Goal: Information Seeking & Learning: Check status

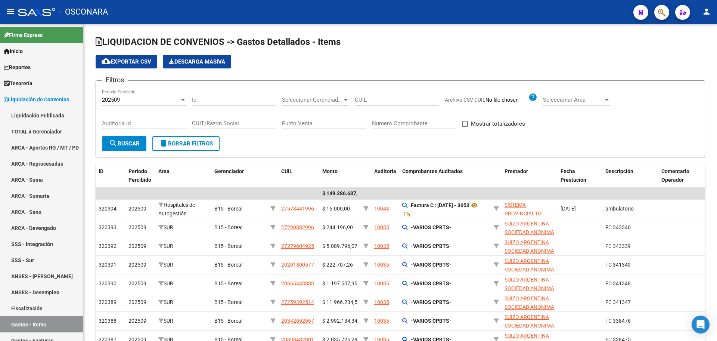
click at [366, 63] on div "cloud_download Exportar CSV Descarga Masiva" at bounding box center [400, 61] width 609 height 13
click at [42, 102] on span "Liquidación de Convenios" at bounding box center [36, 99] width 65 height 8
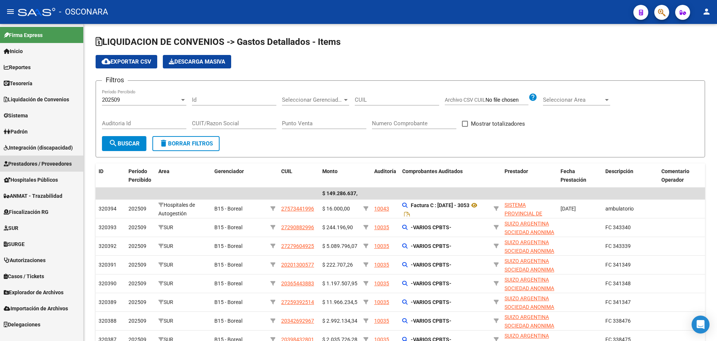
click at [44, 170] on link "Prestadores / Proveedores" at bounding box center [41, 163] width 83 height 16
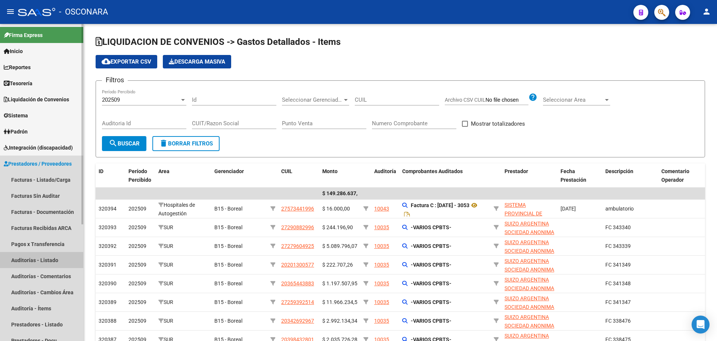
click at [63, 254] on link "Auditorías - Listado" at bounding box center [41, 260] width 83 height 16
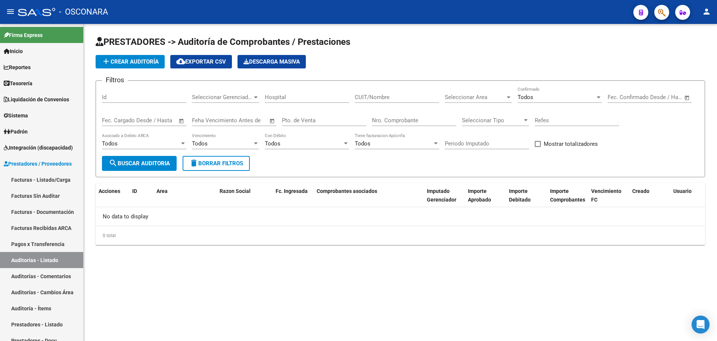
click at [136, 97] on input "Id" at bounding box center [144, 97] width 84 height 7
type input "8491"
click at [552, 96] on div "No" at bounding box center [557, 97] width 78 height 7
click at [541, 60] on span "Todos" at bounding box center [560, 63] width 84 height 17
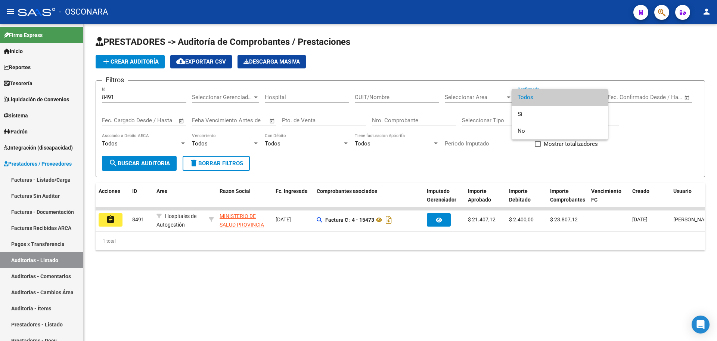
click at [489, 264] on div at bounding box center [358, 170] width 717 height 341
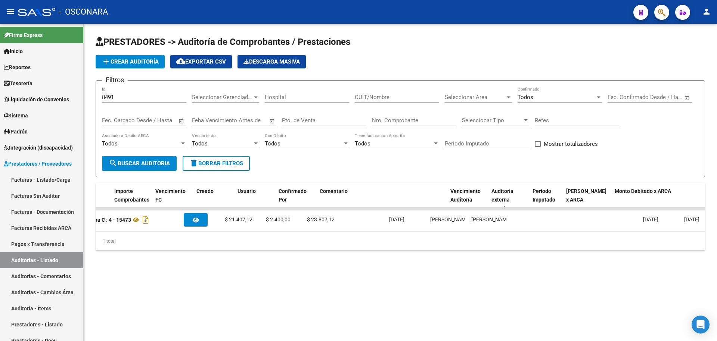
scroll to position [0, 436]
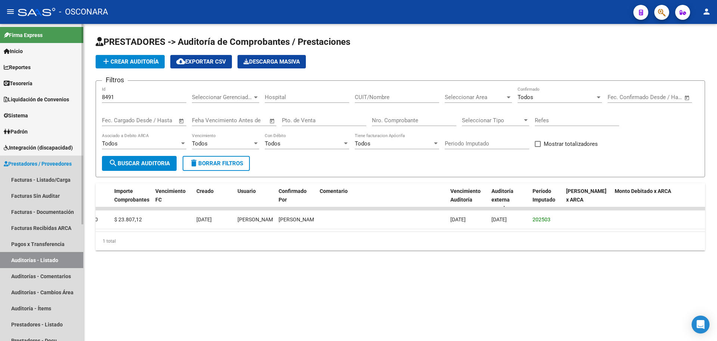
click at [34, 158] on link "Prestadores / Proveedores" at bounding box center [41, 163] width 83 height 16
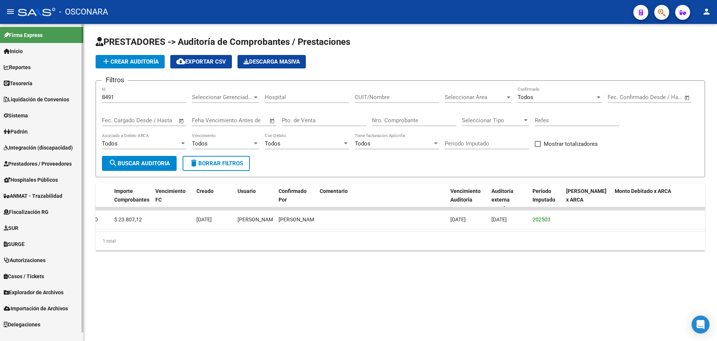
click at [43, 97] on span "Liquidación de Convenios" at bounding box center [36, 99] width 65 height 8
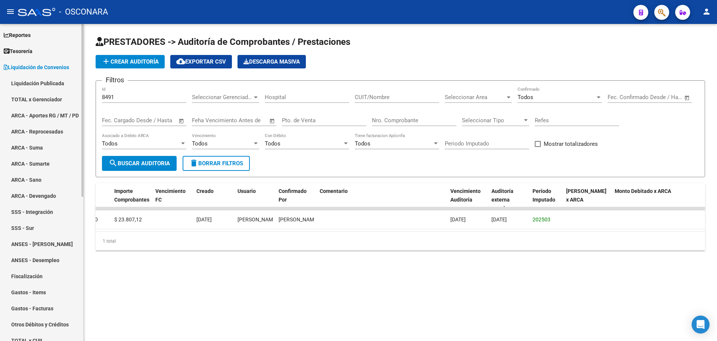
scroll to position [93, 0]
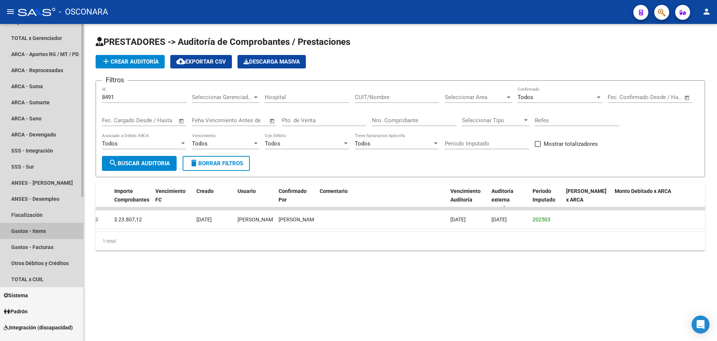
click at [41, 229] on link "Gastos - Items" at bounding box center [41, 231] width 83 height 16
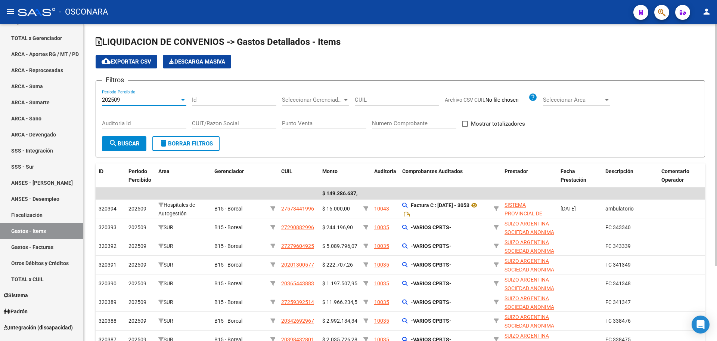
click at [160, 98] on div "202509" at bounding box center [141, 99] width 78 height 7
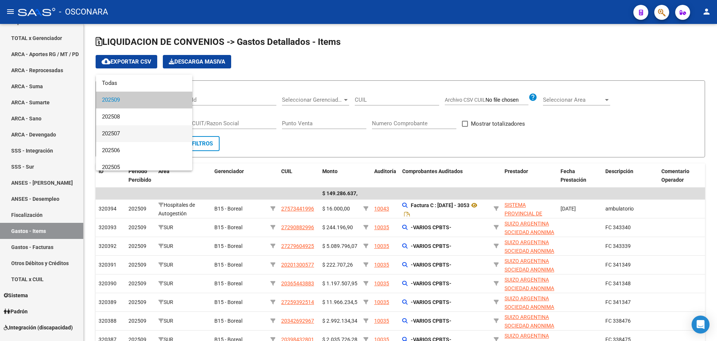
scroll to position [93, 0]
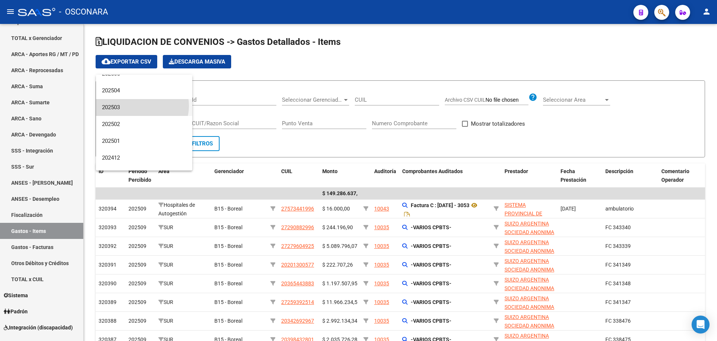
click at [142, 106] on span "202503" at bounding box center [144, 107] width 84 height 17
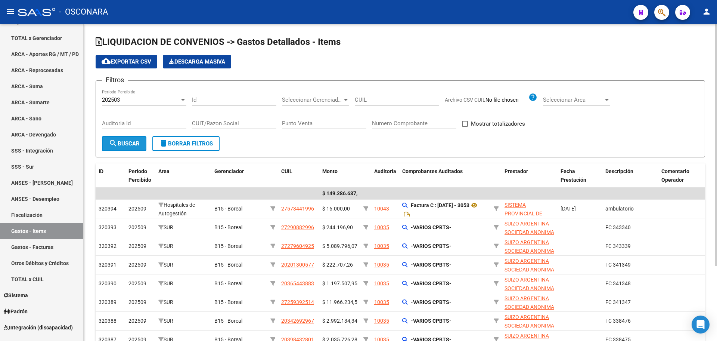
click at [129, 145] on span "search Buscar" at bounding box center [124, 143] width 31 height 7
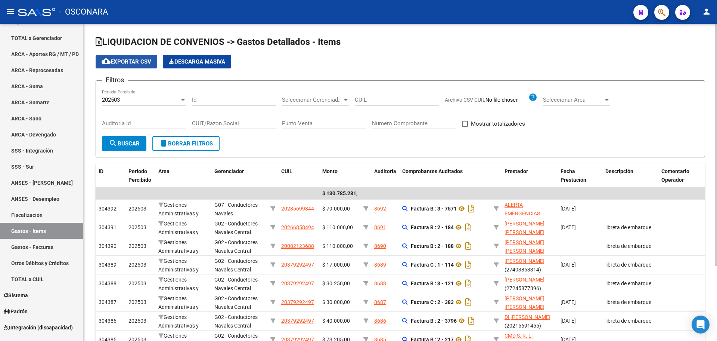
click at [142, 62] on span "cloud_download Exportar CSV" at bounding box center [127, 61] width 50 height 7
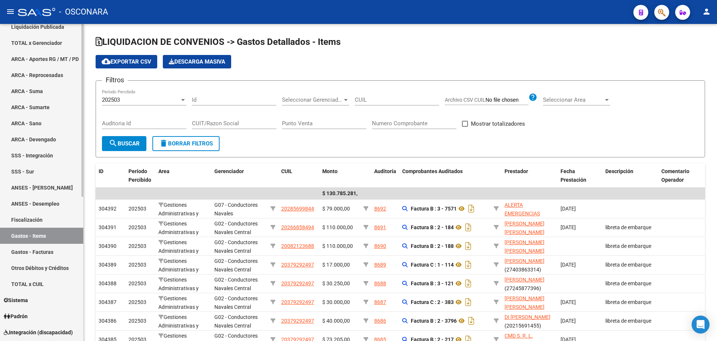
scroll to position [0, 0]
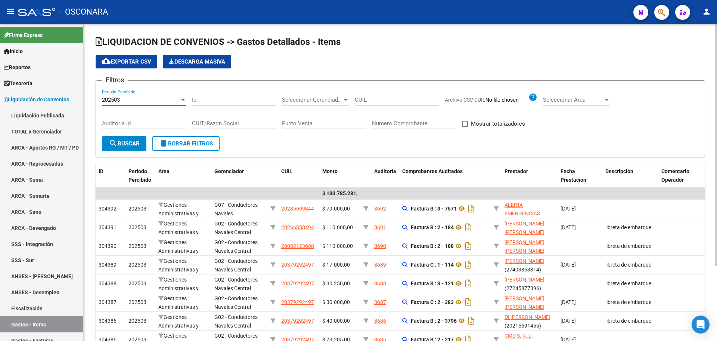
click at [137, 100] on div "202503" at bounding box center [141, 99] width 78 height 7
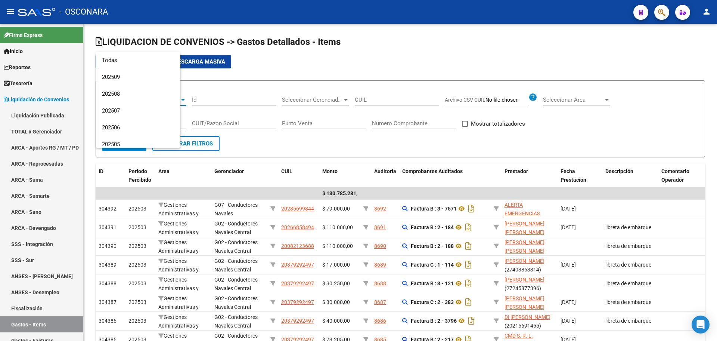
scroll to position [78, 0]
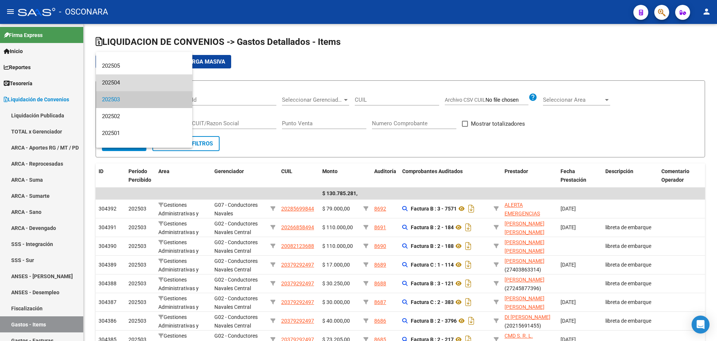
click at [148, 86] on span "202504" at bounding box center [144, 82] width 84 height 17
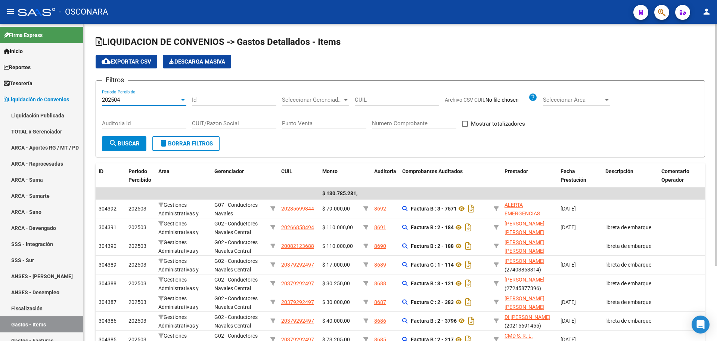
click at [135, 142] on span "search Buscar" at bounding box center [124, 143] width 31 height 7
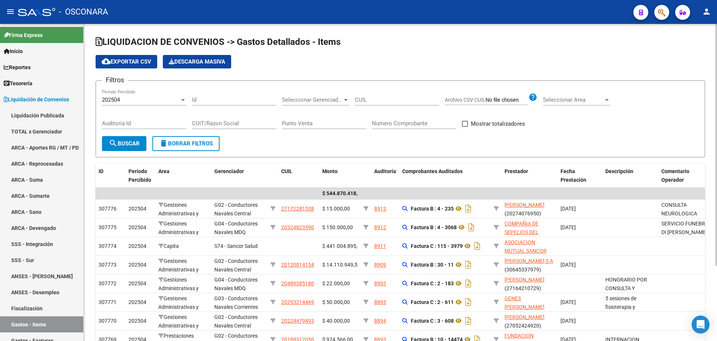
click at [136, 62] on span "cloud_download Exportar CSV" at bounding box center [127, 61] width 50 height 7
click at [142, 98] on div "202504" at bounding box center [141, 99] width 78 height 7
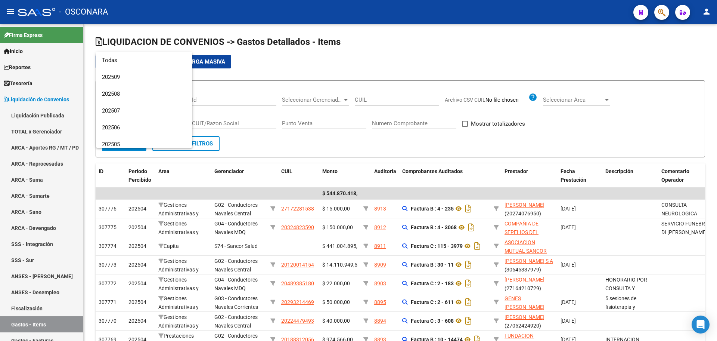
scroll to position [62, 0]
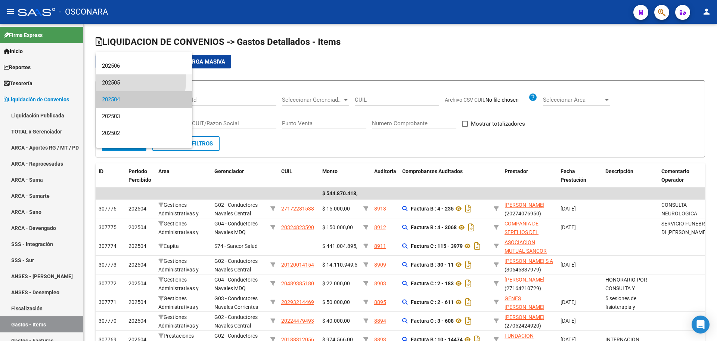
click at [130, 79] on span "202505" at bounding box center [144, 82] width 84 height 17
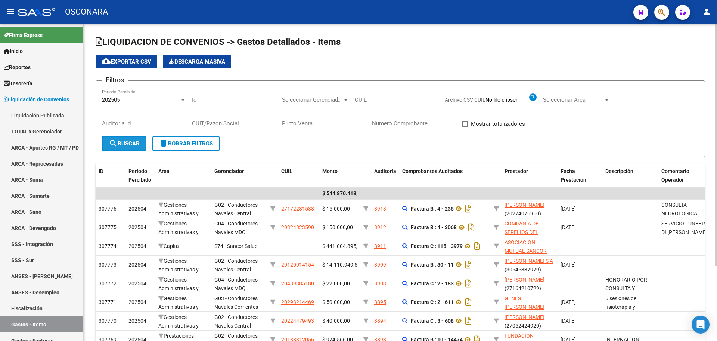
click at [139, 144] on span "search Buscar" at bounding box center [124, 143] width 31 height 7
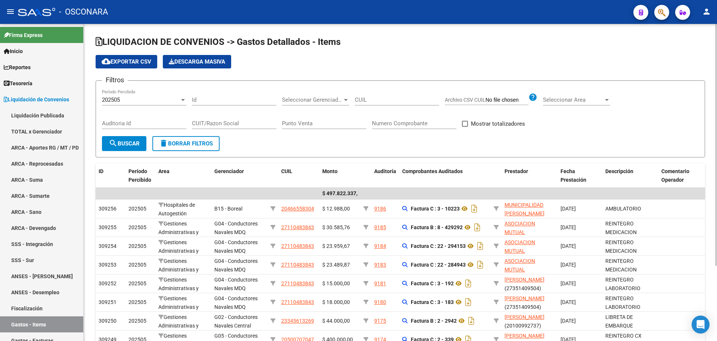
click at [138, 61] on span "cloud_download Exportar CSV" at bounding box center [127, 61] width 50 height 7
click at [140, 97] on div "202505" at bounding box center [141, 99] width 78 height 7
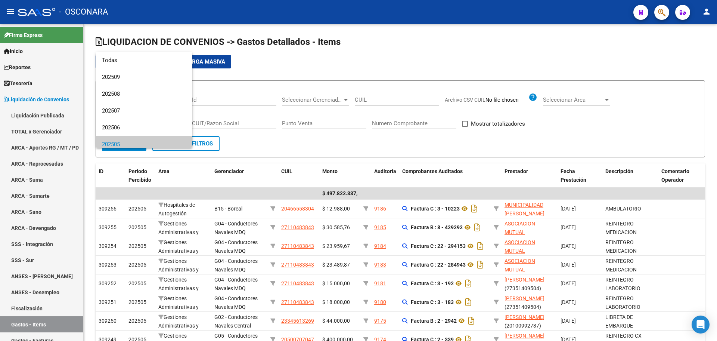
scroll to position [45, 0]
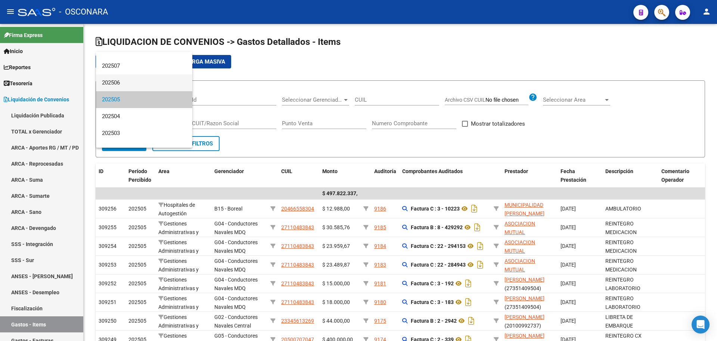
click at [140, 84] on span "202506" at bounding box center [144, 82] width 84 height 17
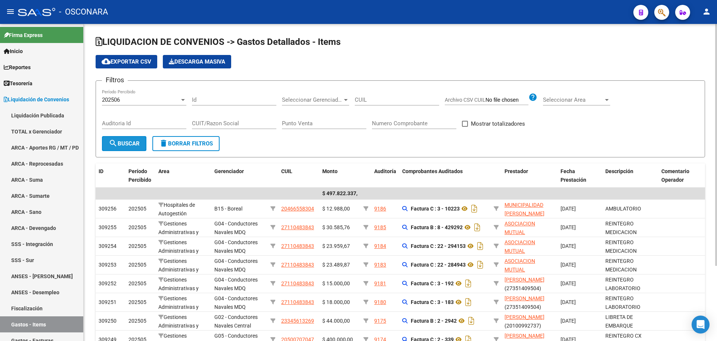
click at [140, 146] on span "search Buscar" at bounding box center [124, 143] width 31 height 7
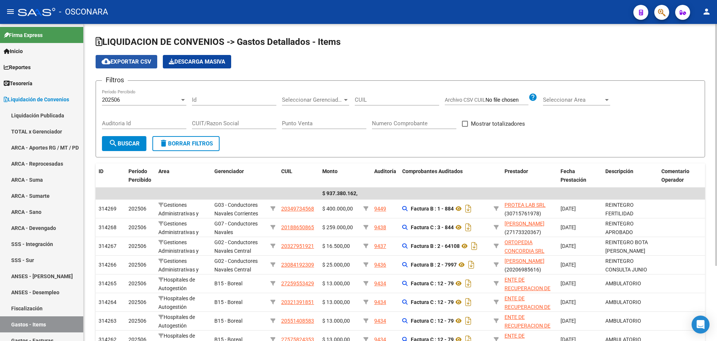
click at [140, 62] on span "cloud_download Exportar CSV" at bounding box center [127, 61] width 50 height 7
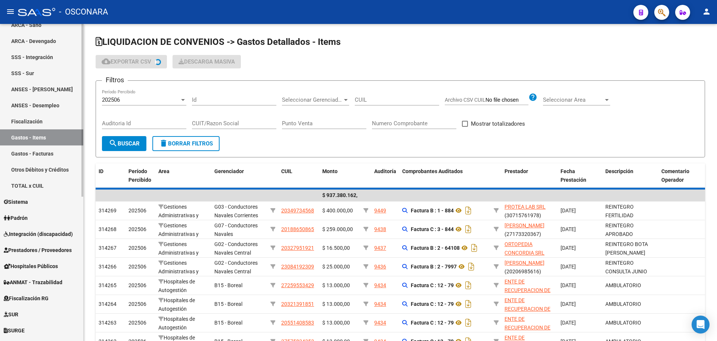
scroll to position [233, 0]
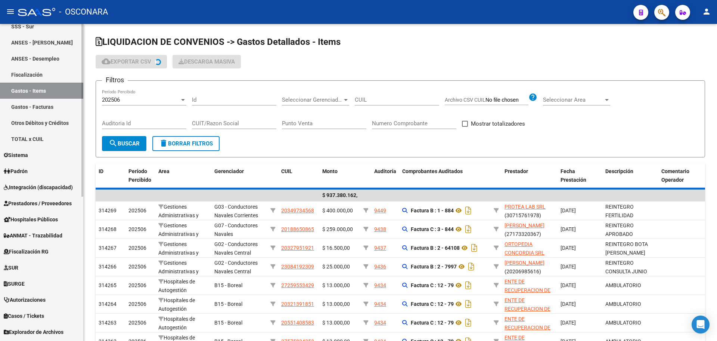
click at [41, 202] on span "Prestadores / Proveedores" at bounding box center [38, 203] width 68 height 8
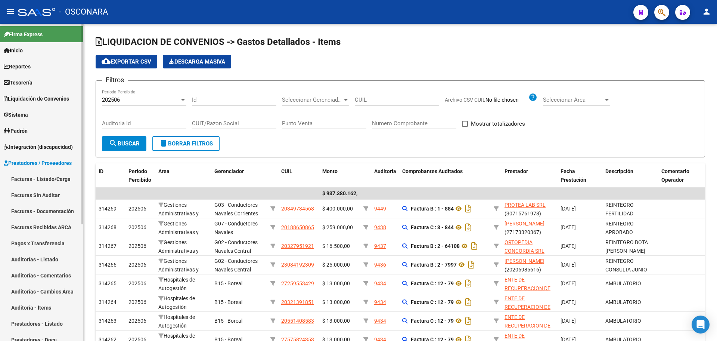
scroll to position [0, 0]
click at [41, 162] on span "Prestadores / Proveedores" at bounding box center [38, 163] width 68 height 8
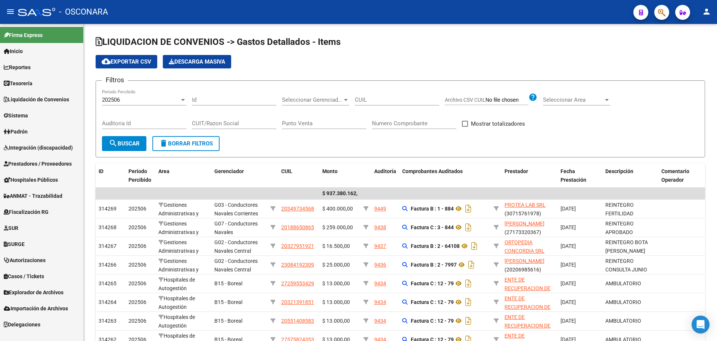
click at [40, 160] on span "Prestadores / Proveedores" at bounding box center [38, 163] width 68 height 8
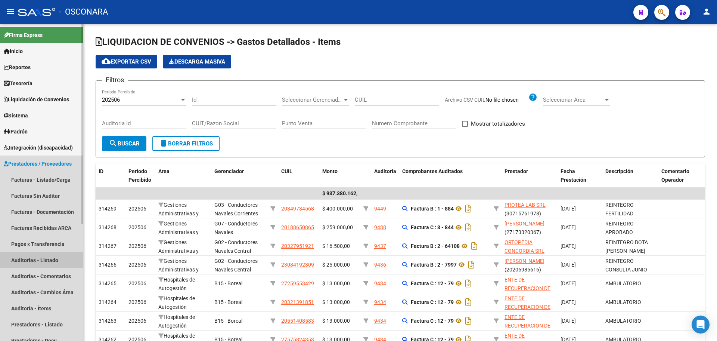
click at [59, 260] on link "Auditorías - Listado" at bounding box center [41, 260] width 83 height 16
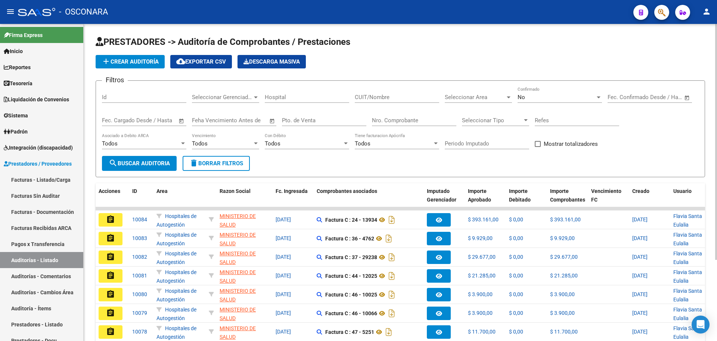
click at [563, 100] on div "No Confirmado" at bounding box center [560, 95] width 84 height 16
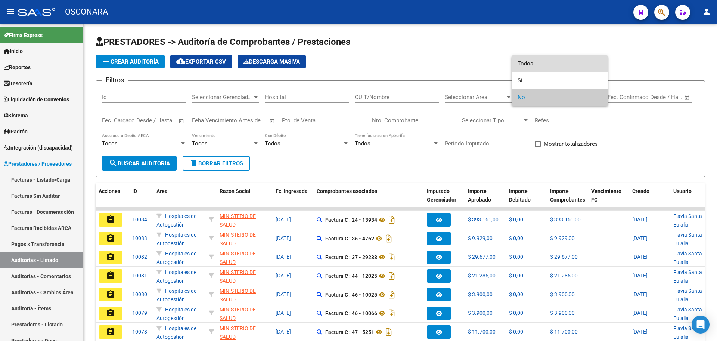
click at [549, 66] on span "Todos" at bounding box center [560, 63] width 84 height 17
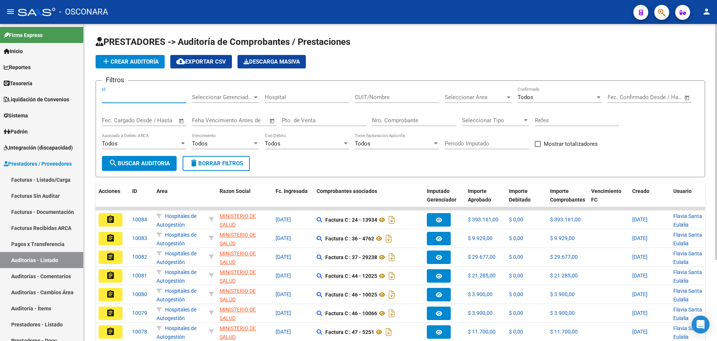
click at [130, 98] on input "Id" at bounding box center [144, 97] width 84 height 7
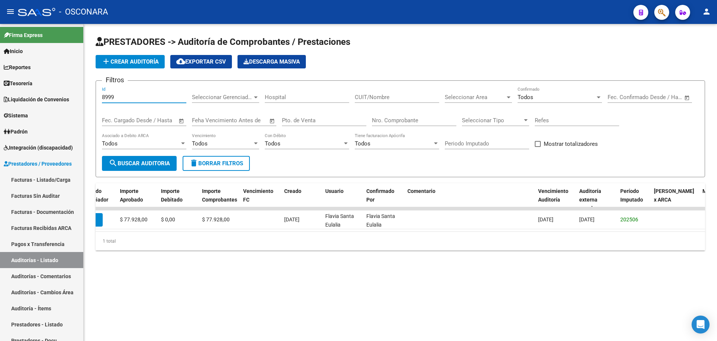
scroll to position [0, 354]
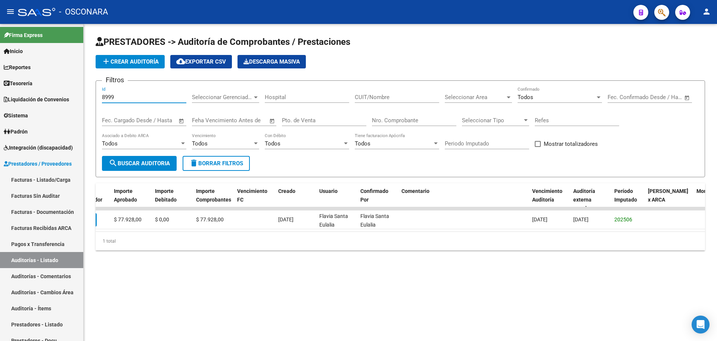
type input "8999"
click at [150, 94] on input "8999" at bounding box center [144, 97] width 84 height 7
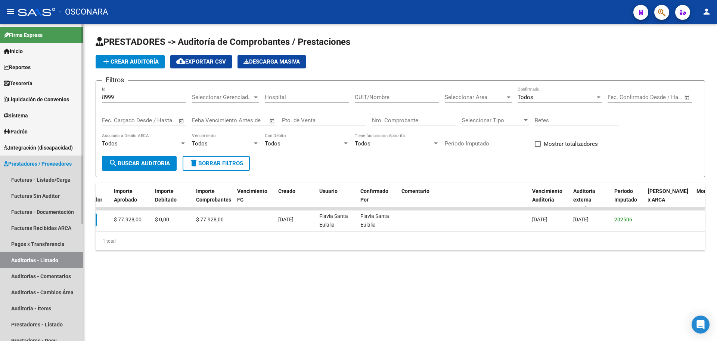
click at [44, 163] on span "Prestadores / Proveedores" at bounding box center [38, 163] width 68 height 8
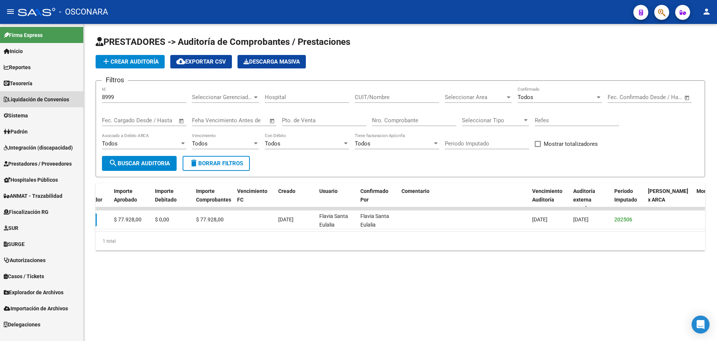
click at [27, 95] on span "Liquidación de Convenios" at bounding box center [36, 99] width 65 height 8
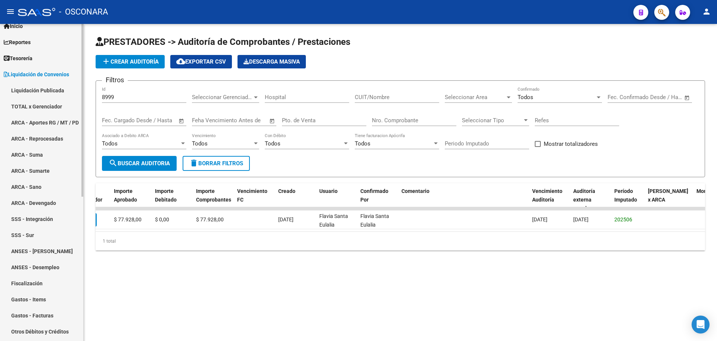
scroll to position [47, 0]
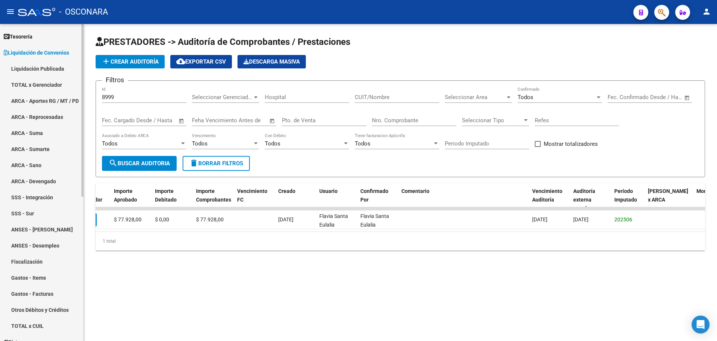
click at [43, 273] on link "Gastos - Items" at bounding box center [41, 277] width 83 height 16
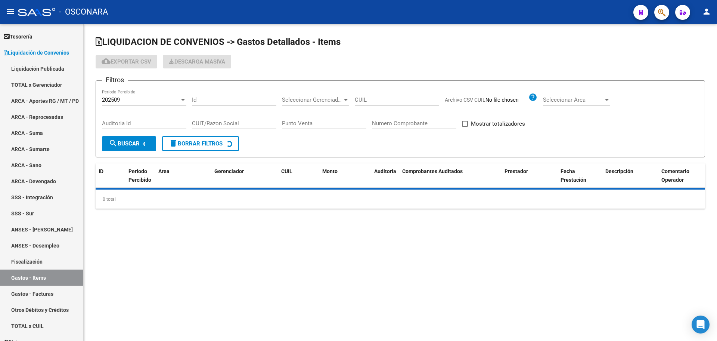
click at [139, 101] on div "202509" at bounding box center [141, 99] width 78 height 7
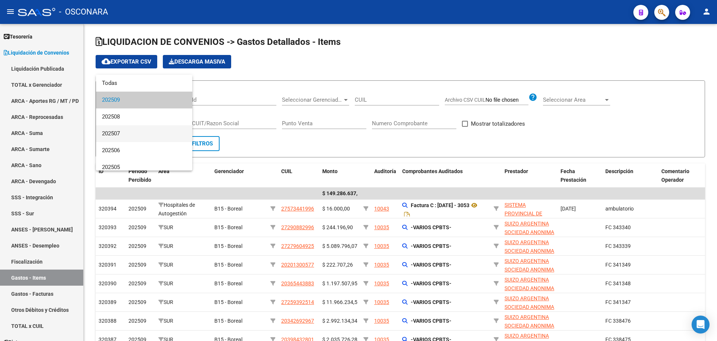
click at [134, 130] on span "202507" at bounding box center [144, 133] width 84 height 17
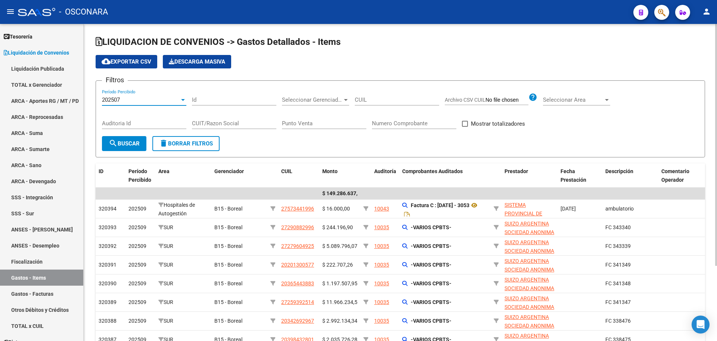
click at [128, 145] on span "search Buscar" at bounding box center [124, 143] width 31 height 7
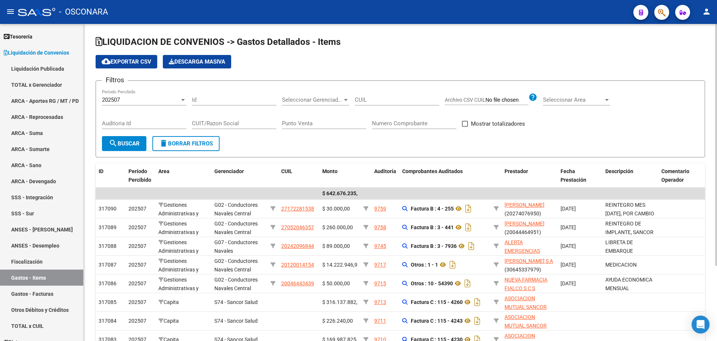
click at [123, 53] on app-list-header "LIQUIDACION DE CONVENIOS -> Gastos Detallados - Items cloud_download Exportar C…" at bounding box center [400, 96] width 609 height 121
click at [128, 61] on span "cloud_download Exportar CSV" at bounding box center [127, 61] width 50 height 7
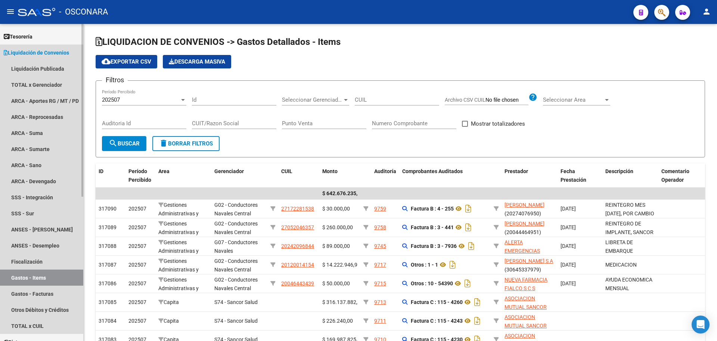
click at [20, 47] on link "Liquidación de Convenios" at bounding box center [41, 52] width 83 height 16
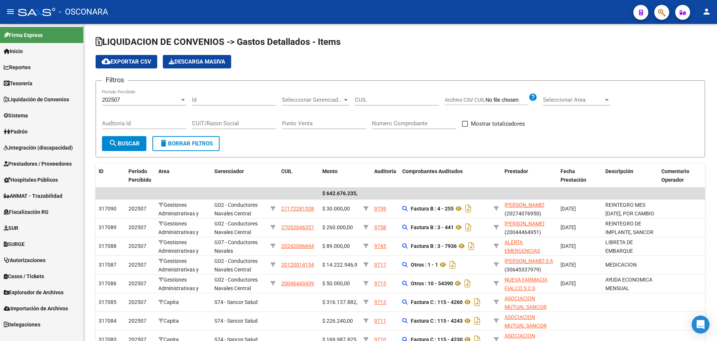
click at [52, 161] on span "Prestadores / Proveedores" at bounding box center [38, 163] width 68 height 8
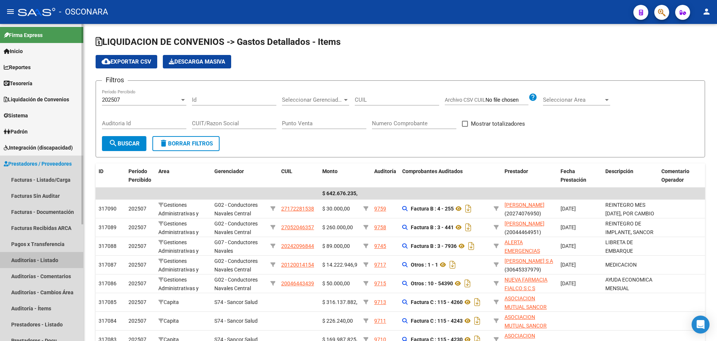
click at [50, 266] on link "Auditorías - Listado" at bounding box center [41, 260] width 83 height 16
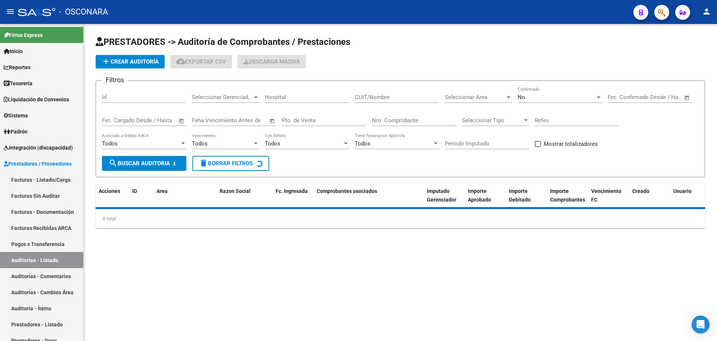
click at [112, 93] on div "Id" at bounding box center [144, 95] width 84 height 16
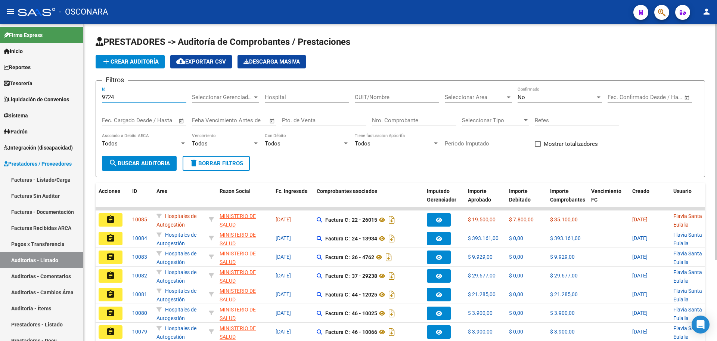
type input "9724"
click at [564, 101] on div "No Confirmado" at bounding box center [560, 95] width 84 height 16
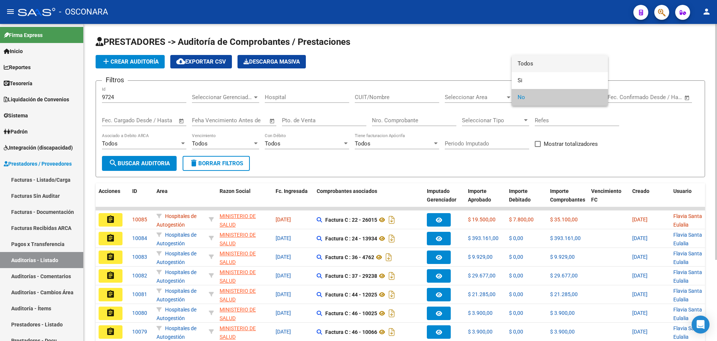
click at [538, 64] on span "Todos" at bounding box center [560, 63] width 84 height 17
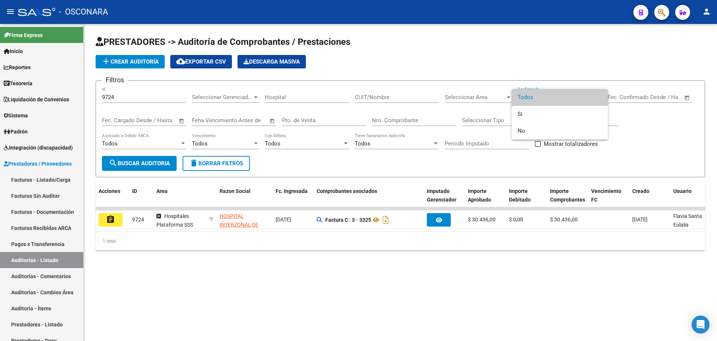
drag, startPoint x: 381, startPoint y: 234, endPoint x: 472, endPoint y: 229, distance: 91.3
click at [472, 229] on div at bounding box center [358, 170] width 717 height 341
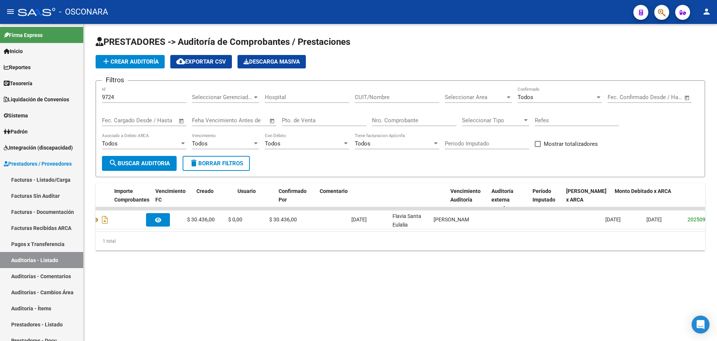
scroll to position [0, 436]
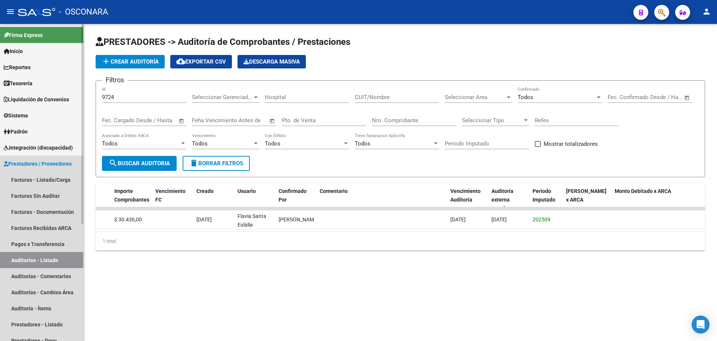
click at [60, 165] on span "Prestadores / Proveedores" at bounding box center [38, 163] width 68 height 8
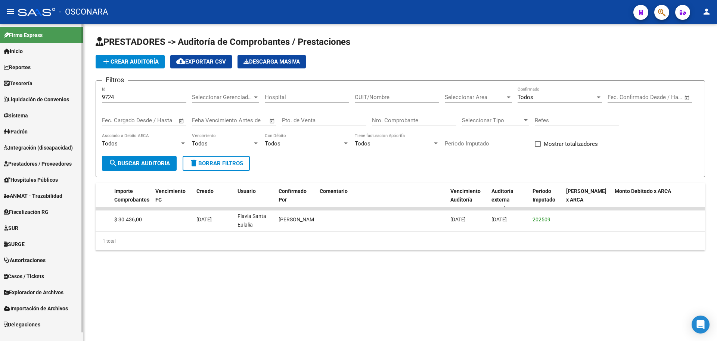
click at [30, 99] on span "Liquidación de Convenios" at bounding box center [36, 99] width 65 height 8
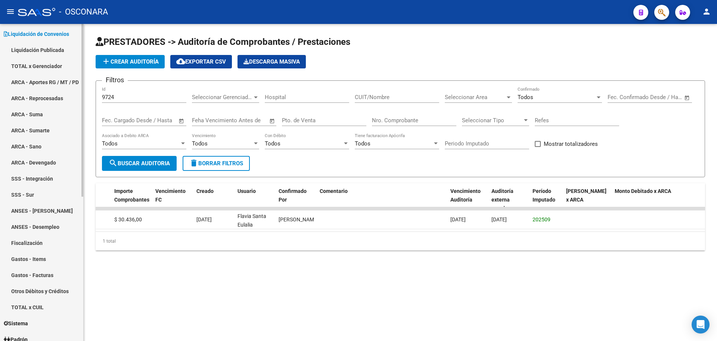
scroll to position [140, 0]
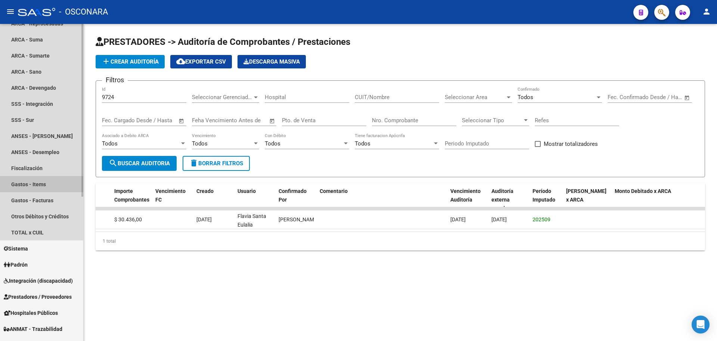
click at [27, 181] on link "Gastos - Items" at bounding box center [41, 184] width 83 height 16
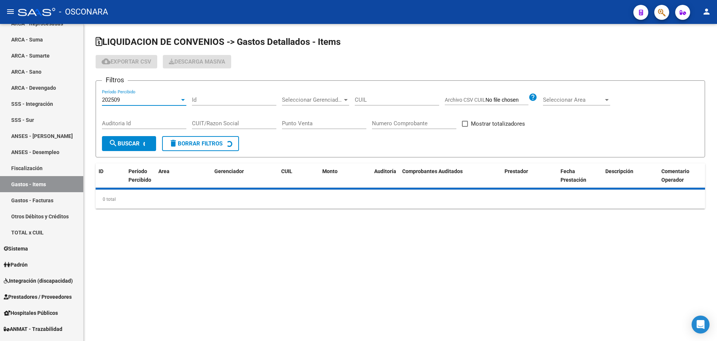
click at [145, 99] on div "202509" at bounding box center [141, 99] width 78 height 7
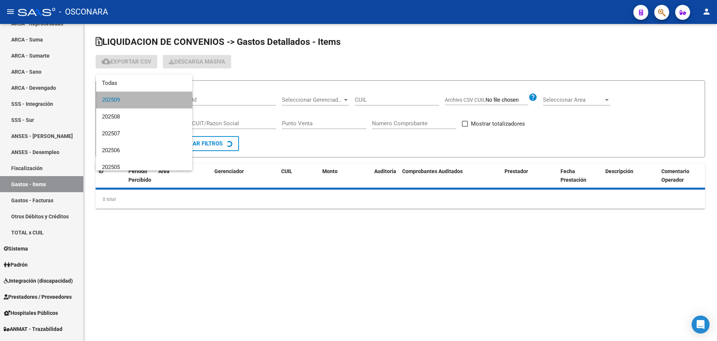
click at [145, 99] on span "202509" at bounding box center [144, 99] width 84 height 17
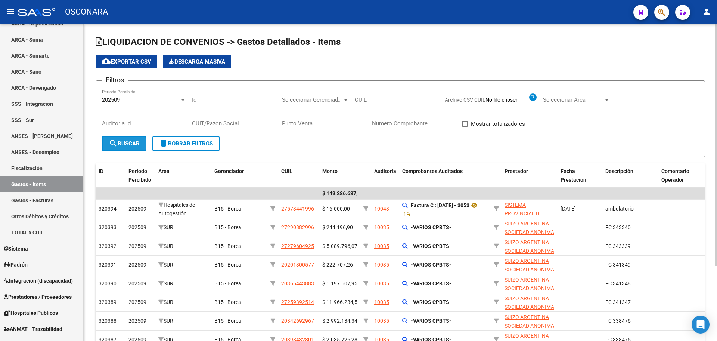
click at [128, 141] on span "search Buscar" at bounding box center [124, 143] width 31 height 7
click at [143, 59] on span "cloud_download Exportar CSV" at bounding box center [127, 61] width 50 height 7
click at [159, 99] on div "202509" at bounding box center [141, 99] width 78 height 7
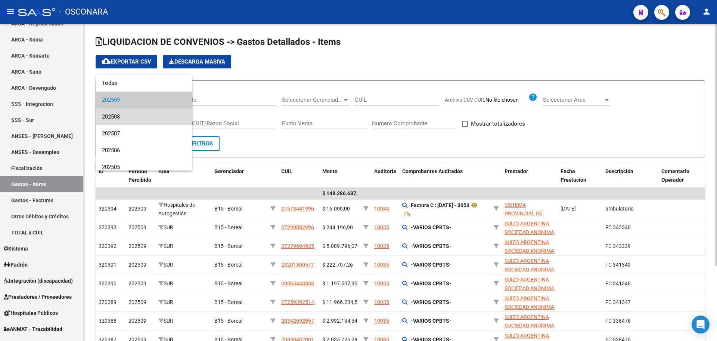
click at [157, 117] on span "202508" at bounding box center [144, 116] width 84 height 17
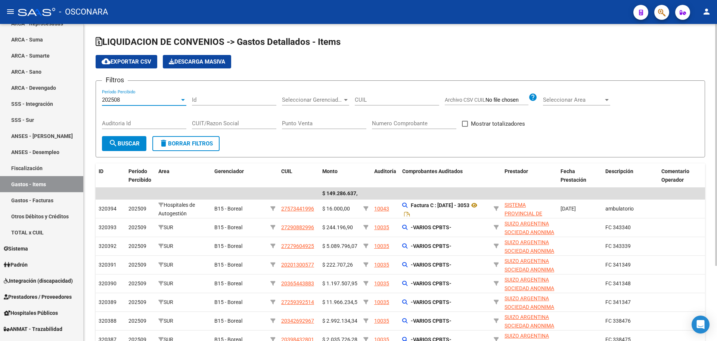
click at [139, 142] on span "search Buscar" at bounding box center [124, 143] width 31 height 7
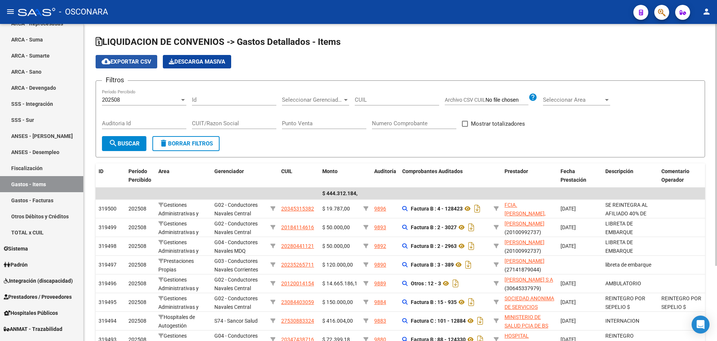
click at [143, 58] on button "cloud_download Exportar CSV" at bounding box center [127, 61] width 62 height 13
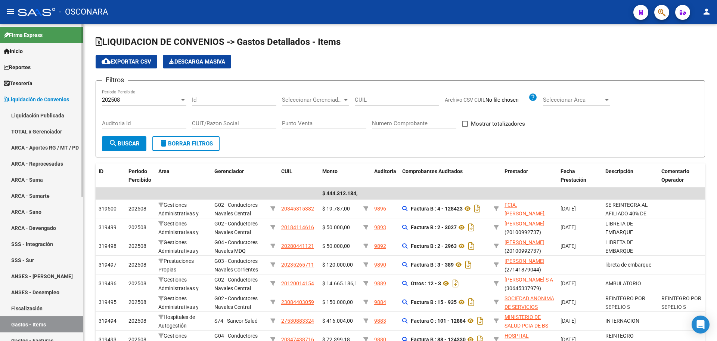
click at [40, 103] on span "Liquidación de Convenios" at bounding box center [36, 99] width 65 height 8
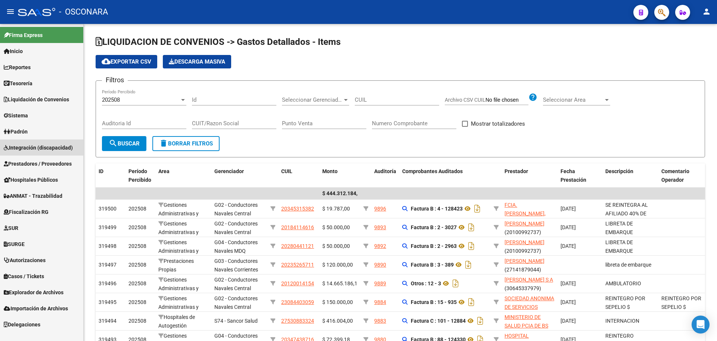
click at [33, 151] on span "Integración (discapacidad)" at bounding box center [38, 147] width 69 height 8
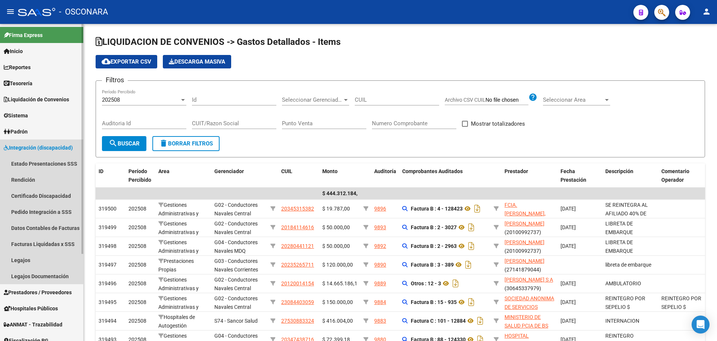
click at [42, 144] on span "Integración (discapacidad)" at bounding box center [38, 147] width 69 height 8
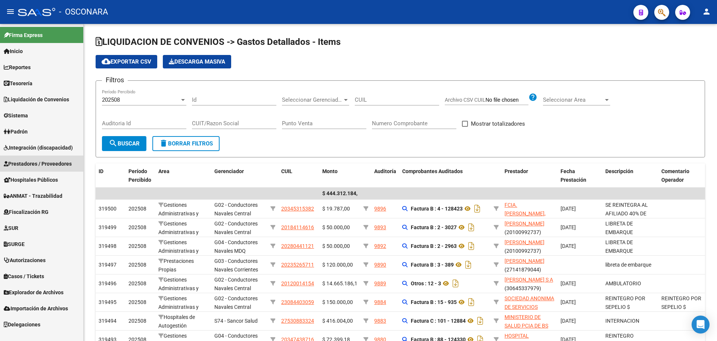
click at [54, 164] on span "Prestadores / Proveedores" at bounding box center [38, 163] width 68 height 8
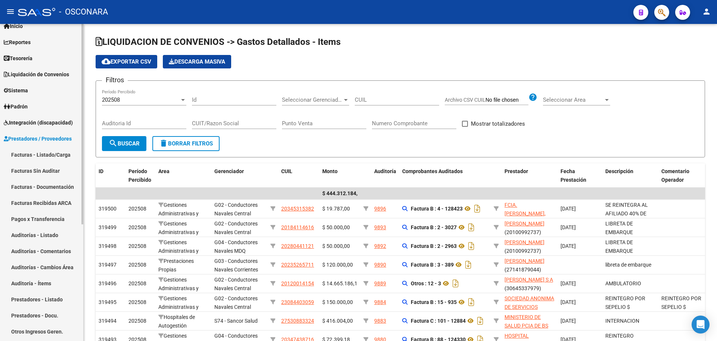
scroll to position [47, 0]
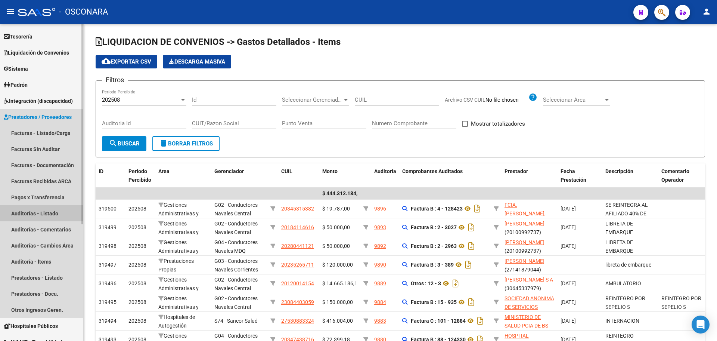
click at [64, 214] on link "Auditorías - Listado" at bounding box center [41, 213] width 83 height 16
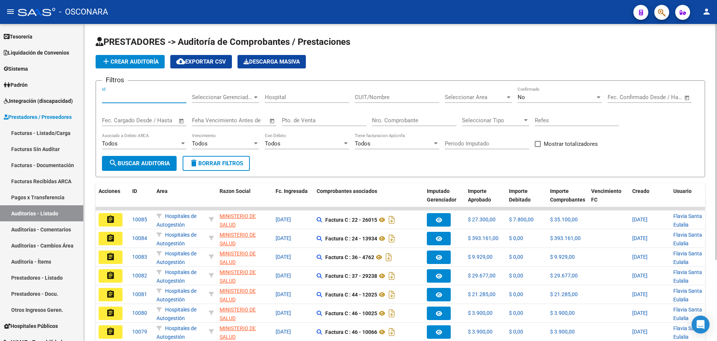
click at [128, 96] on input "Id" at bounding box center [144, 97] width 84 height 7
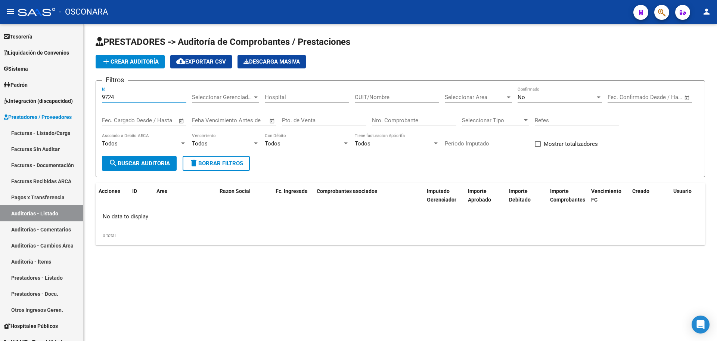
type input "9724"
click at [581, 95] on div "No" at bounding box center [557, 97] width 78 height 7
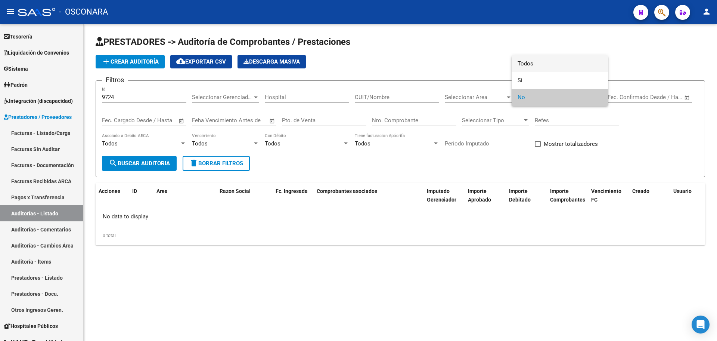
click at [546, 68] on span "Todos" at bounding box center [560, 63] width 84 height 17
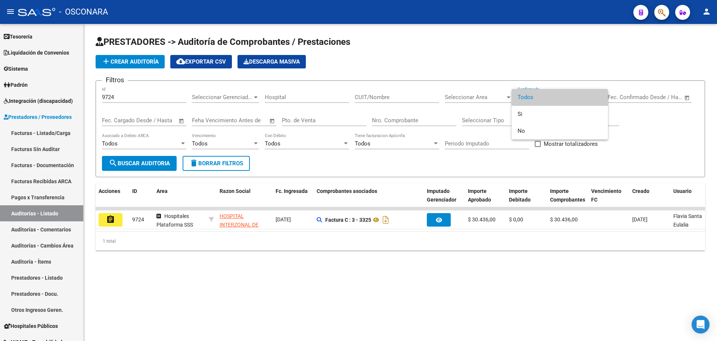
drag, startPoint x: 132, startPoint y: 240, endPoint x: 214, endPoint y: 235, distance: 82.0
click at [211, 237] on div at bounding box center [358, 170] width 717 height 341
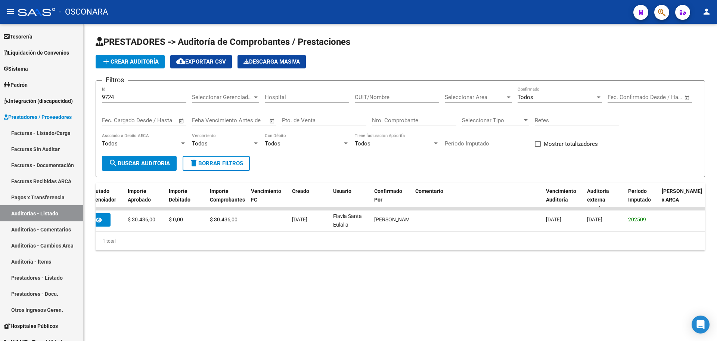
scroll to position [0, 436]
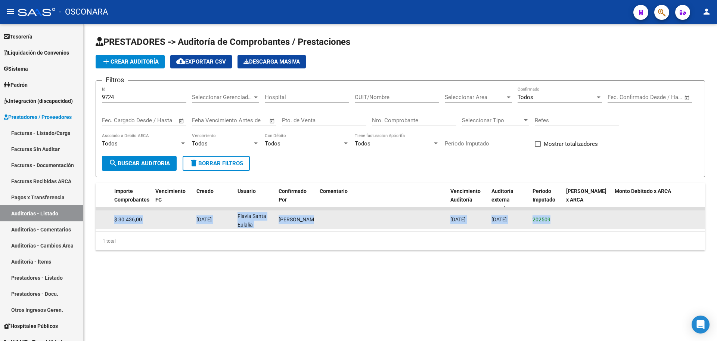
drag, startPoint x: 556, startPoint y: 214, endPoint x: 301, endPoint y: 295, distance: 267.5
click at [109, 221] on div "assignment 9724 Hospitales Plataforma SSS HOSPITAL INTERZONAL DE NIÑOS [PERSON_…" at bounding box center [182, 219] width 1045 height 19
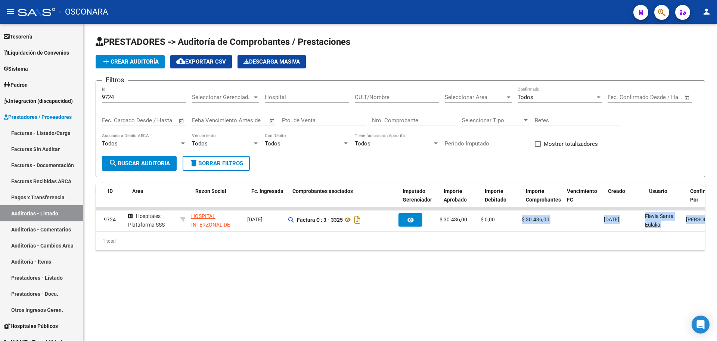
scroll to position [0, 24]
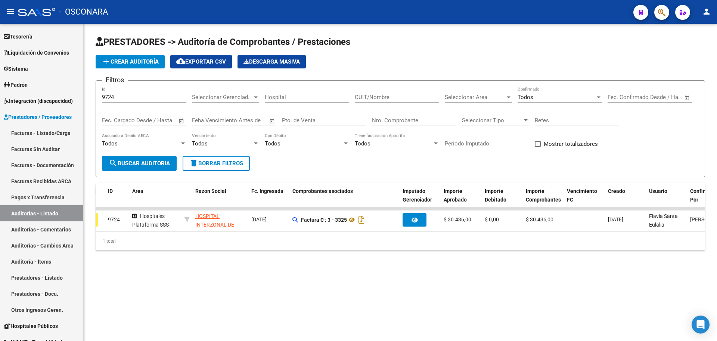
drag, startPoint x: 226, startPoint y: 301, endPoint x: 213, endPoint y: 298, distance: 13.2
click at [224, 301] on mat-sidenav-content "PRESTADORES -> Auditoría de Comprobantes / Prestaciones add Crear Auditoría clo…" at bounding box center [400, 182] width 633 height 317
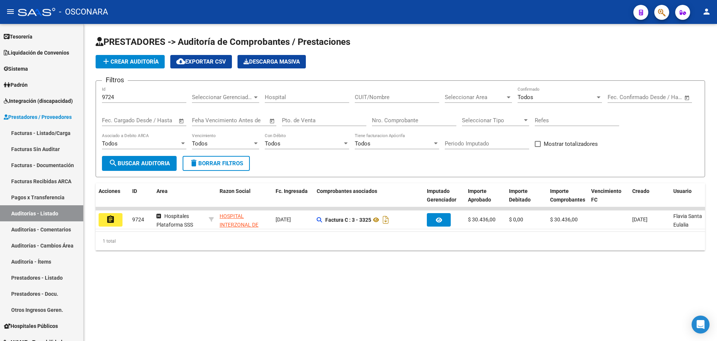
drag, startPoint x: 218, startPoint y: 302, endPoint x: 211, endPoint y: 296, distance: 9.0
click at [214, 299] on mat-sidenav-content "PRESTADORES -> Auditoría de Comprobantes / Prestaciones add Crear Auditoría clo…" at bounding box center [400, 182] width 633 height 317
click at [114, 220] on mat-icon "assignment" at bounding box center [110, 219] width 9 height 9
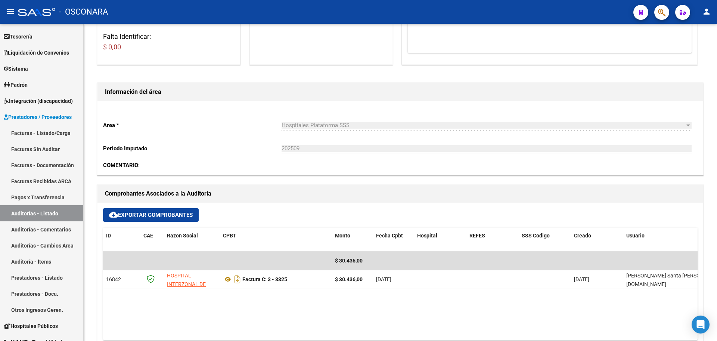
scroll to position [175, 0]
